Goal: Task Accomplishment & Management: Manage account settings

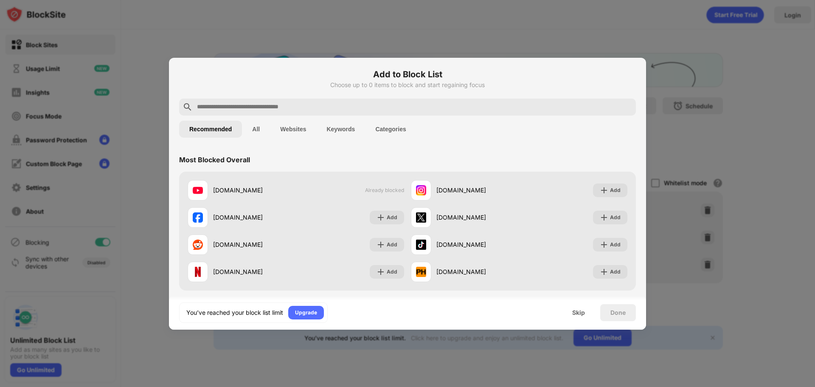
click at [668, 180] on div at bounding box center [407, 193] width 815 height 387
click at [665, 145] on div at bounding box center [407, 193] width 815 height 387
click at [577, 312] on div "Skip" at bounding box center [579, 312] width 13 height 7
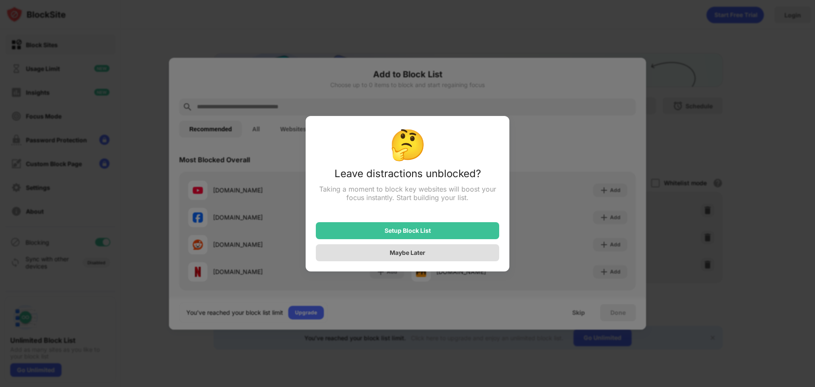
click at [448, 256] on div "Maybe Later" at bounding box center [407, 252] width 183 height 17
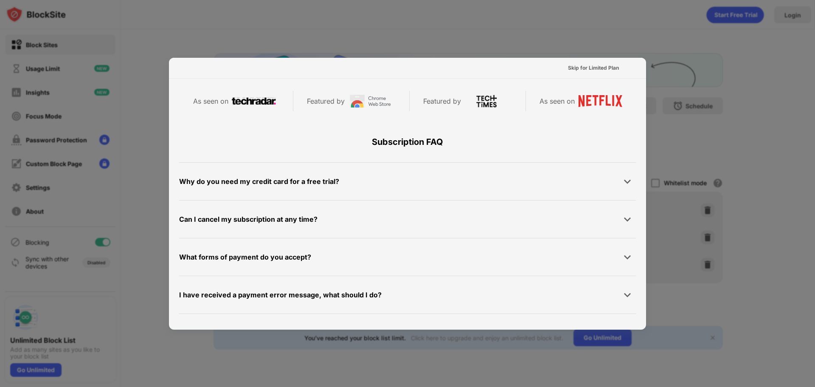
scroll to position [414, 0]
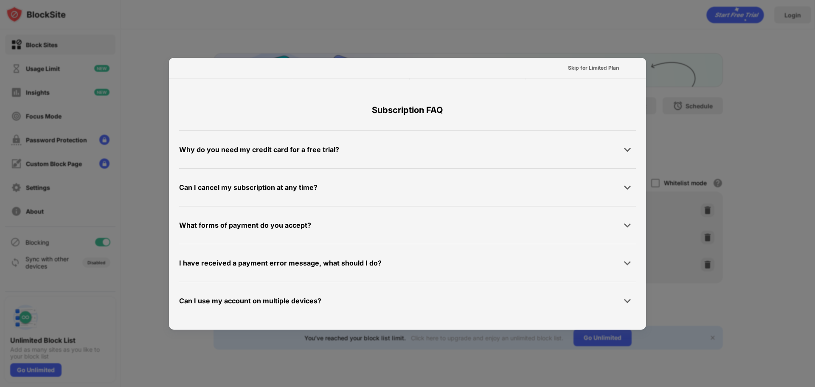
click at [806, 178] on div at bounding box center [407, 193] width 815 height 387
click at [592, 67] on div "Skip for Limited Plan" at bounding box center [593, 68] width 51 height 8
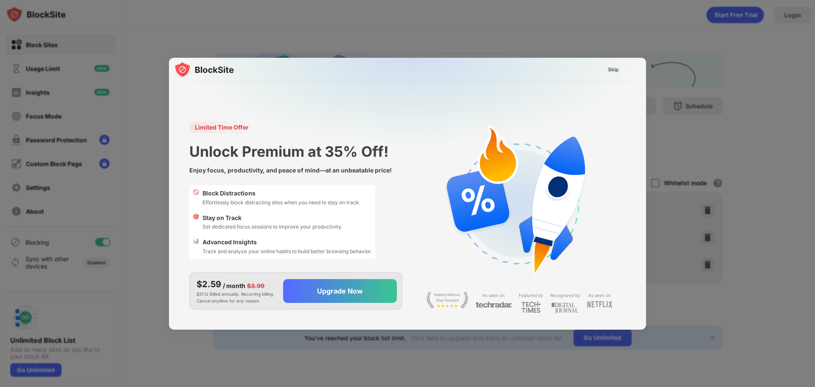
scroll to position [0, 0]
click at [611, 72] on div "Skip" at bounding box center [613, 69] width 11 height 8
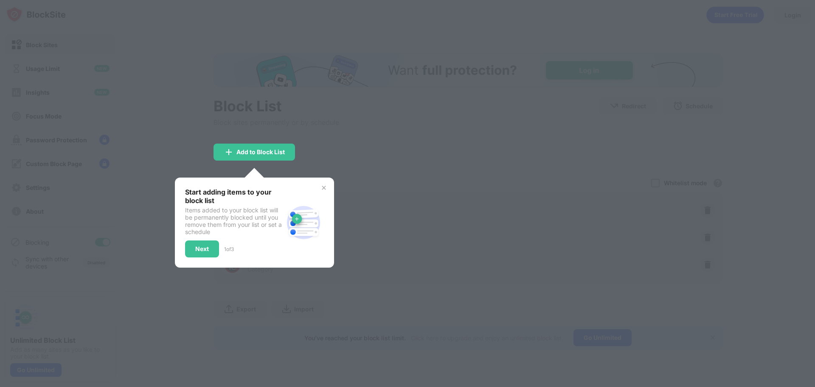
click at [325, 186] on img at bounding box center [324, 187] width 7 height 7
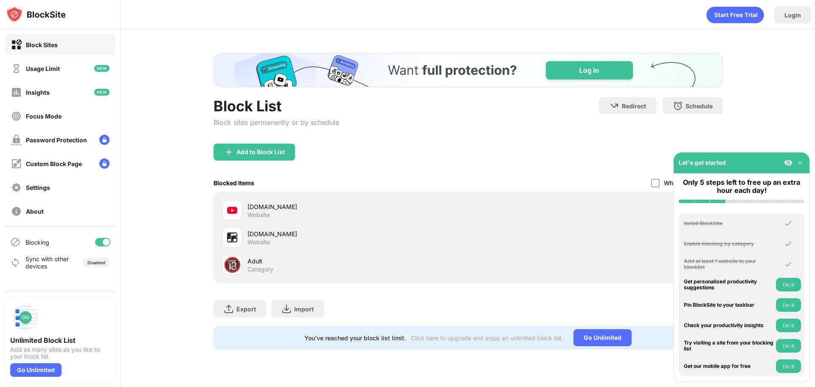
click at [799, 161] on img at bounding box center [800, 162] width 8 height 8
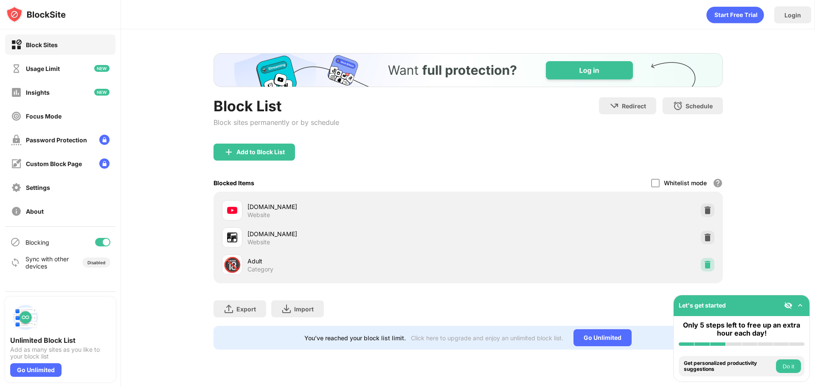
click at [704, 265] on img at bounding box center [708, 264] width 8 height 8
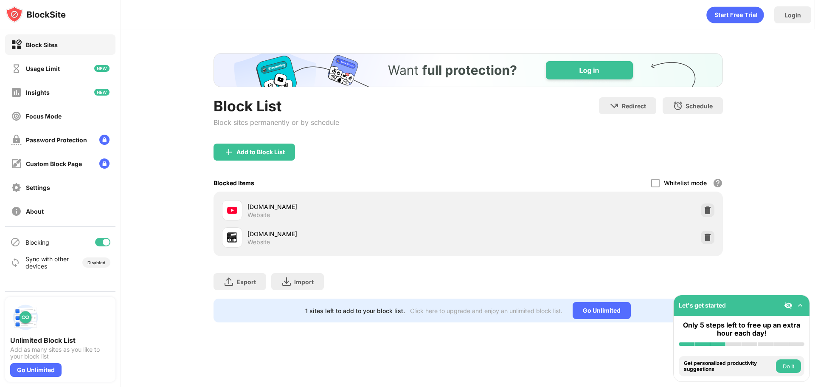
click at [648, 203] on div "youtube.com Website" at bounding box center [468, 210] width 499 height 27
click at [271, 207] on div "[DOMAIN_NAME]" at bounding box center [358, 206] width 221 height 9
click at [656, 180] on div at bounding box center [656, 183] width 8 height 8
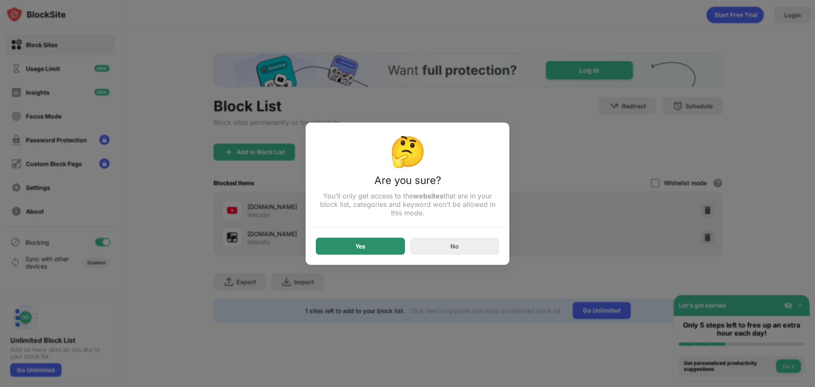
click at [390, 240] on div "Yes" at bounding box center [360, 245] width 89 height 17
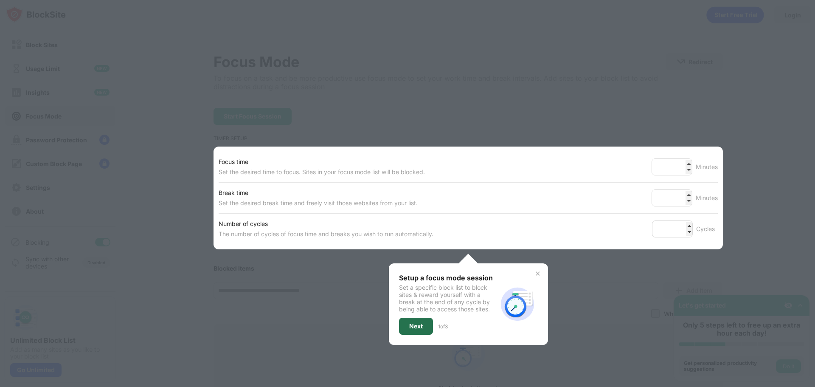
click at [413, 327] on div "Next" at bounding box center [416, 326] width 14 height 7
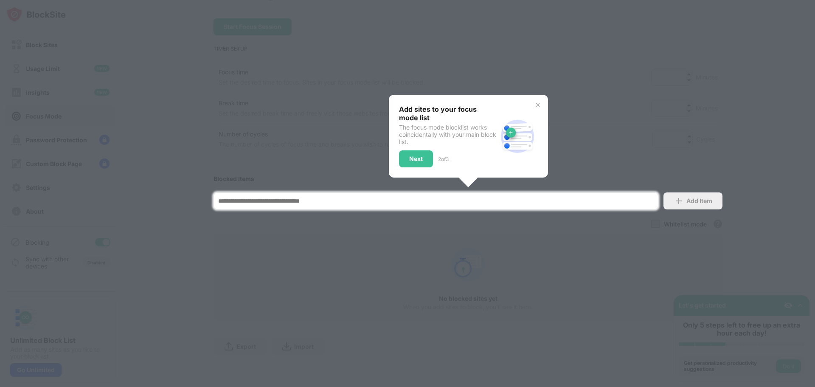
click at [536, 102] on img at bounding box center [538, 105] width 7 height 7
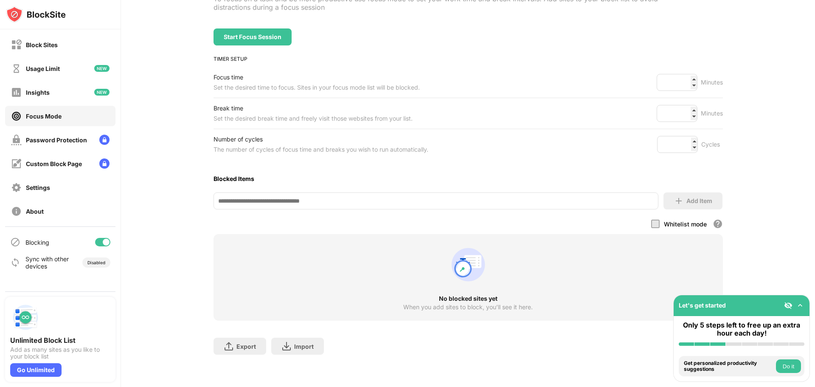
click at [534, 242] on div "No blocked sites yet When you add sites to block, you’ll see it here." at bounding box center [469, 277] width 510 height 87
click at [59, 52] on div "Block Sites" at bounding box center [60, 44] width 110 height 20
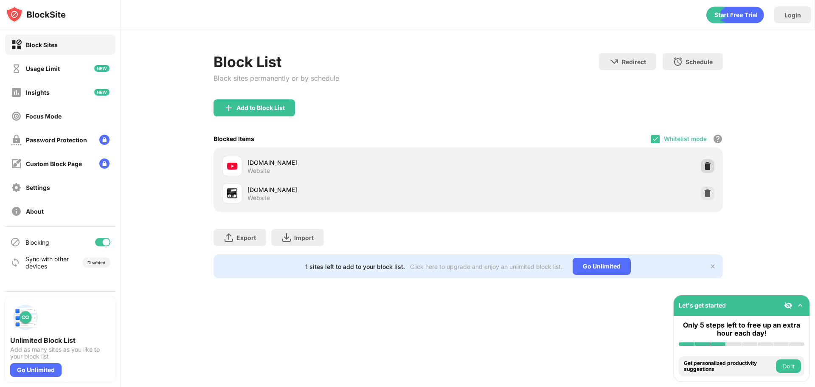
click at [706, 166] on img at bounding box center [708, 166] width 8 height 8
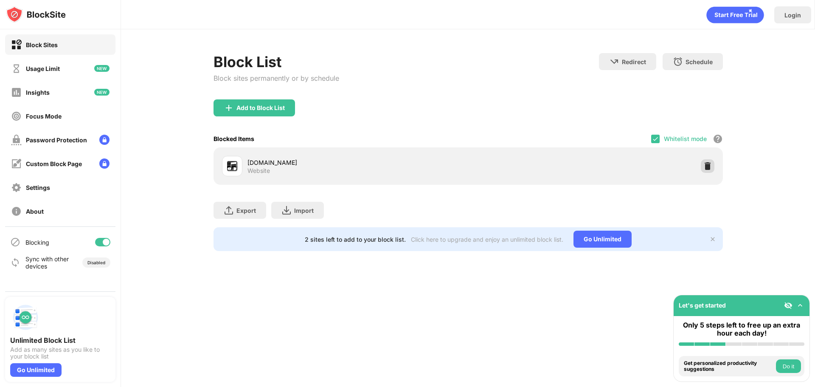
click at [707, 163] on img at bounding box center [708, 166] width 8 height 8
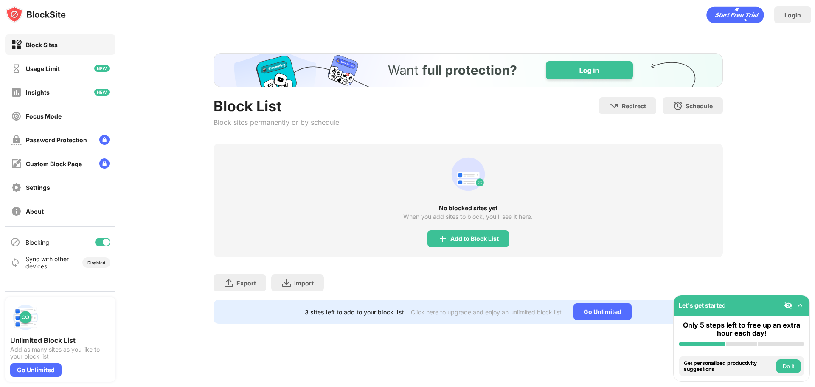
click at [43, 49] on div "Block Sites" at bounding box center [34, 44] width 47 height 11
click at [473, 241] on div "Add to Block List" at bounding box center [475, 238] width 48 height 7
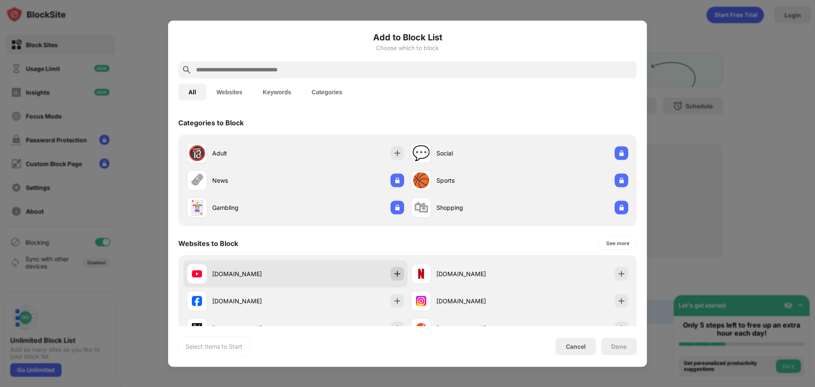
click at [395, 275] on img at bounding box center [397, 273] width 8 height 8
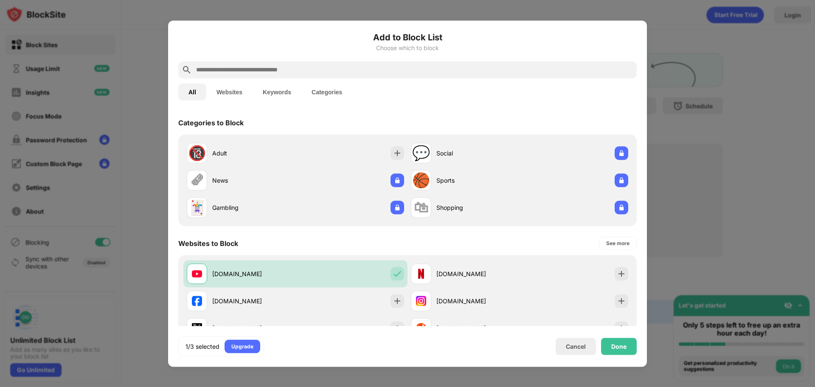
click at [224, 94] on button "Websites" at bounding box center [229, 91] width 46 height 17
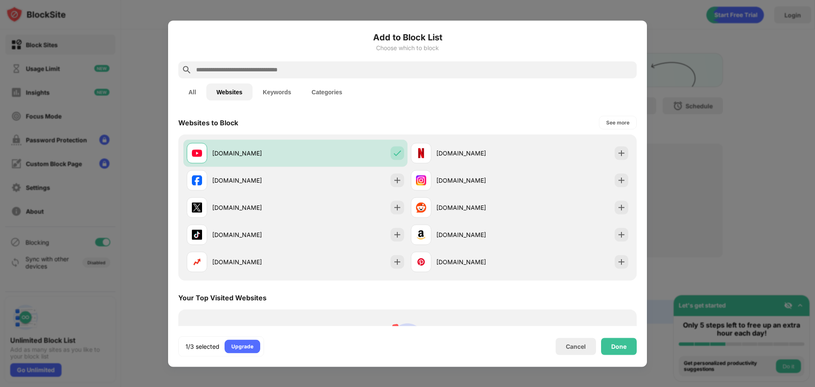
click at [247, 68] on input "text" at bounding box center [414, 70] width 438 height 10
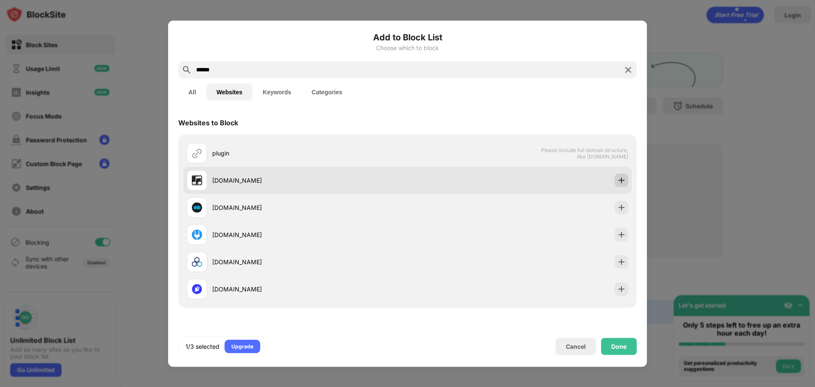
type input "******"
click at [619, 180] on img at bounding box center [622, 180] width 8 height 8
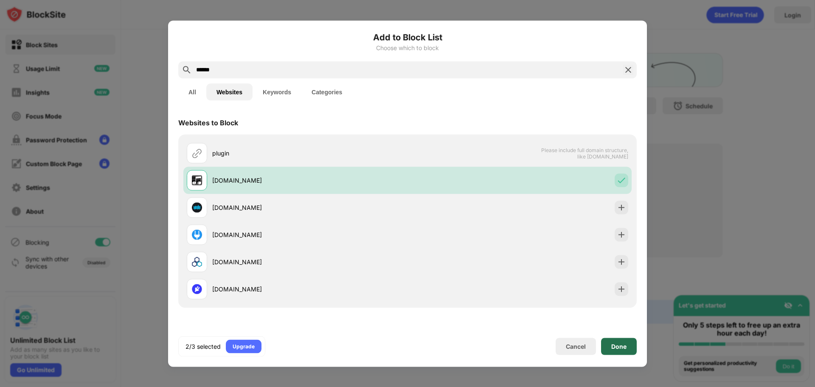
click at [622, 349] on div "Done" at bounding box center [619, 346] width 15 height 7
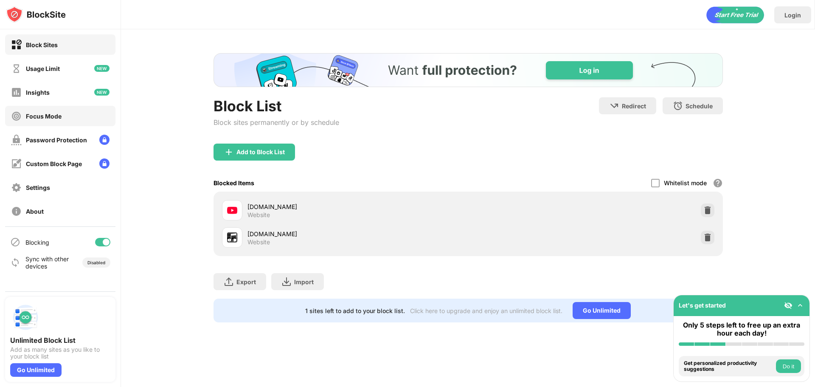
click at [76, 116] on div "Focus Mode" at bounding box center [60, 116] width 110 height 20
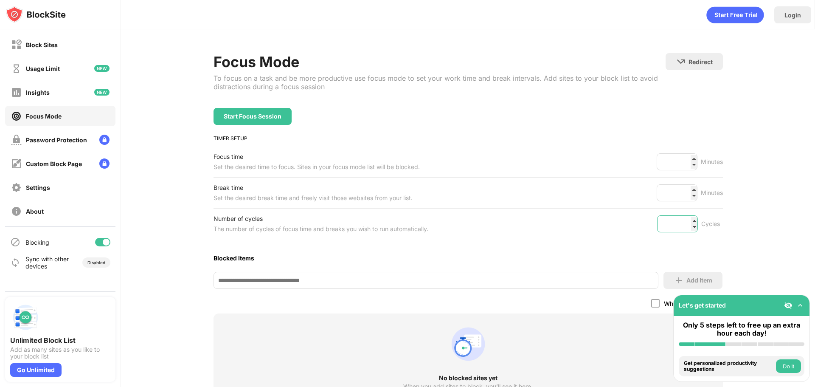
click at [693, 218] on input "*" at bounding box center [677, 223] width 41 height 17
type input "*"
click at [693, 218] on input "*" at bounding box center [677, 223] width 41 height 17
click at [684, 240] on div "Focus Mode To focus on a task and be more productive use focus mode to set your…" at bounding box center [469, 247] width 510 height 389
click at [53, 41] on div "Block Sites" at bounding box center [42, 44] width 32 height 7
